Goal: Task Accomplishment & Management: Manage account settings

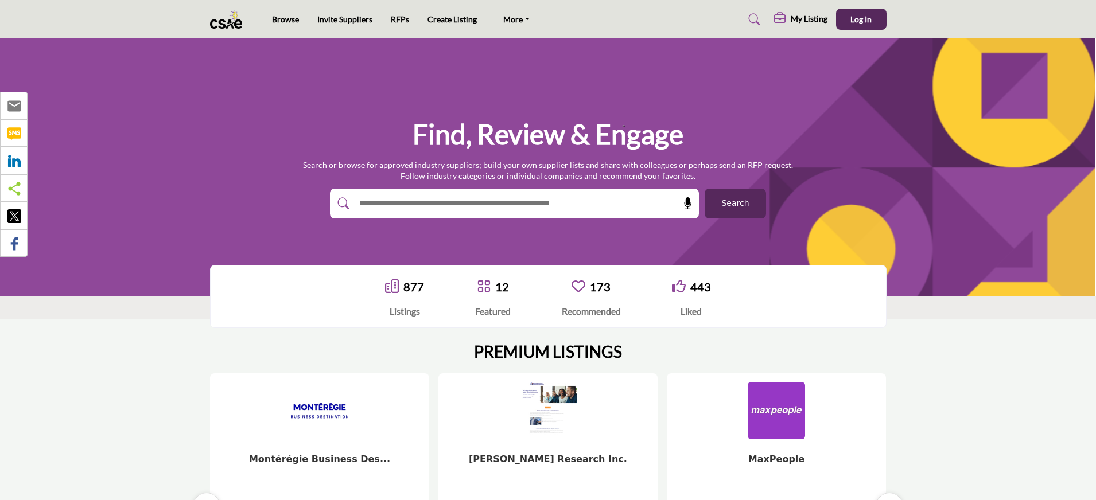
scroll to position [2, 0]
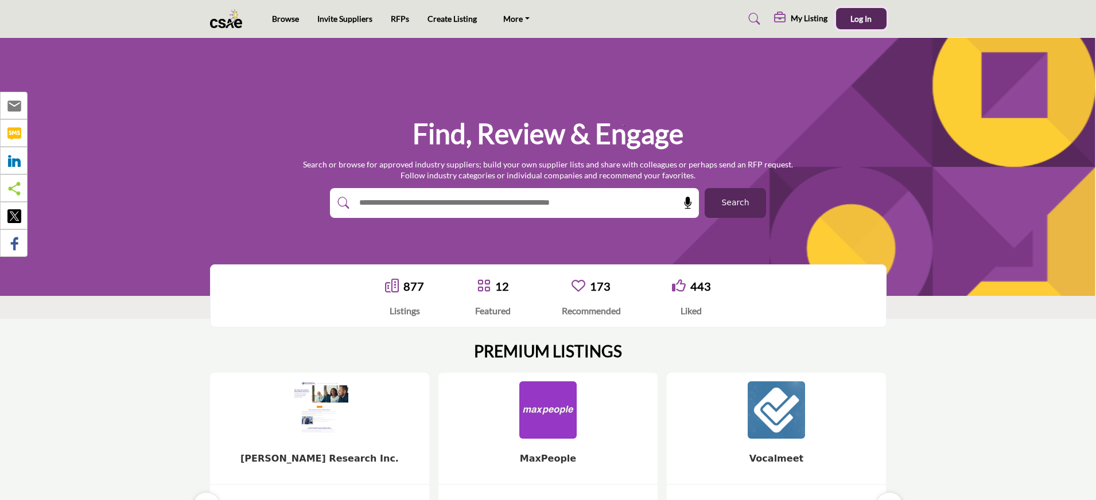
click at [867, 18] on span "Log In" at bounding box center [860, 19] width 21 height 10
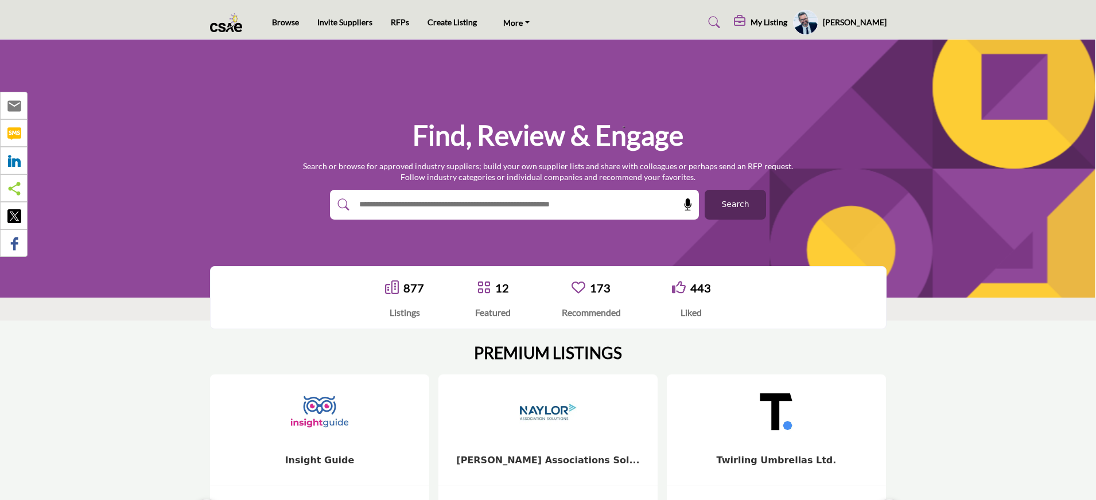
click at [154, 201] on div "Find, Review & Engage Search or browse for approved industry suppliers; build y…" at bounding box center [548, 169] width 1096 height 258
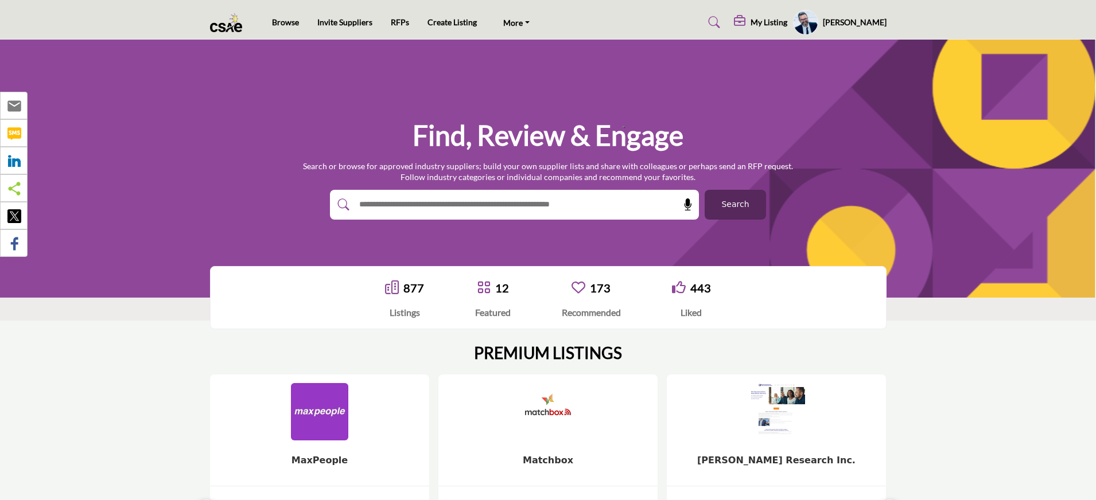
drag, startPoint x: 225, startPoint y: 121, endPoint x: 358, endPoint y: 108, distance: 133.8
click at [224, 121] on div "Find, Review & Engage Search or browse for approved industry suppliers; build y…" at bounding box center [548, 169] width 677 height 102
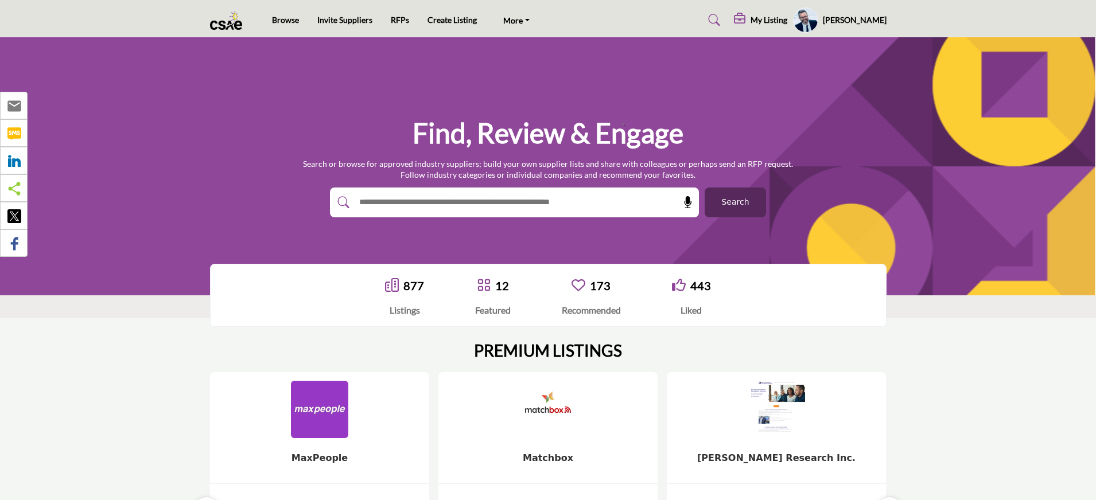
scroll to position [3, 0]
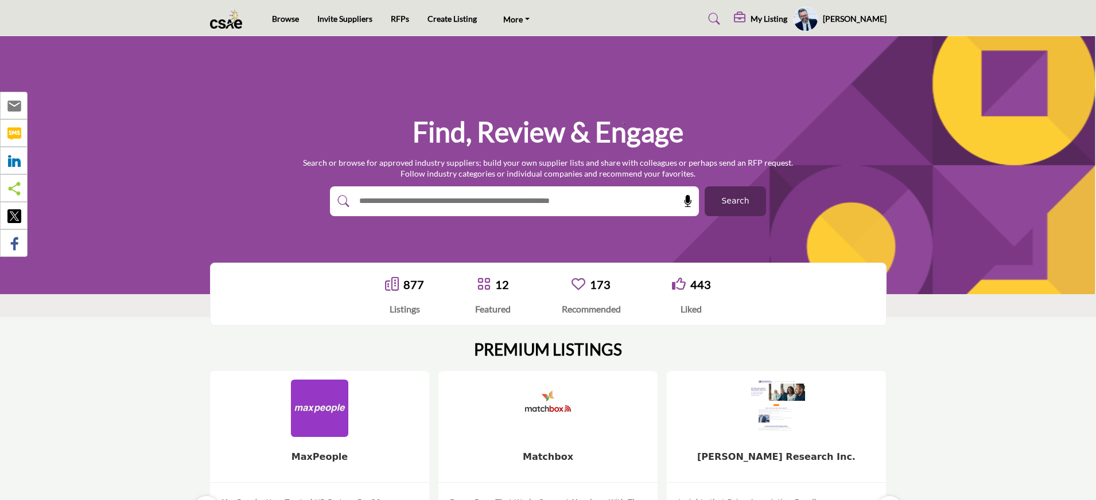
click at [876, 20] on h5 "Jeff Horne" at bounding box center [855, 18] width 64 height 11
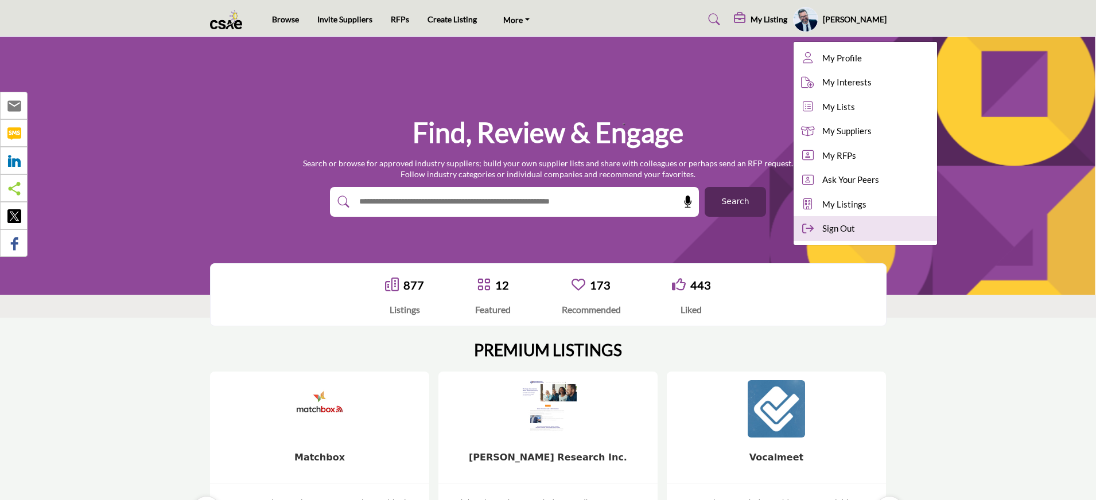
click at [855, 227] on span "Sign Out" at bounding box center [838, 228] width 33 height 13
